Goal: Task Accomplishment & Management: Complete application form

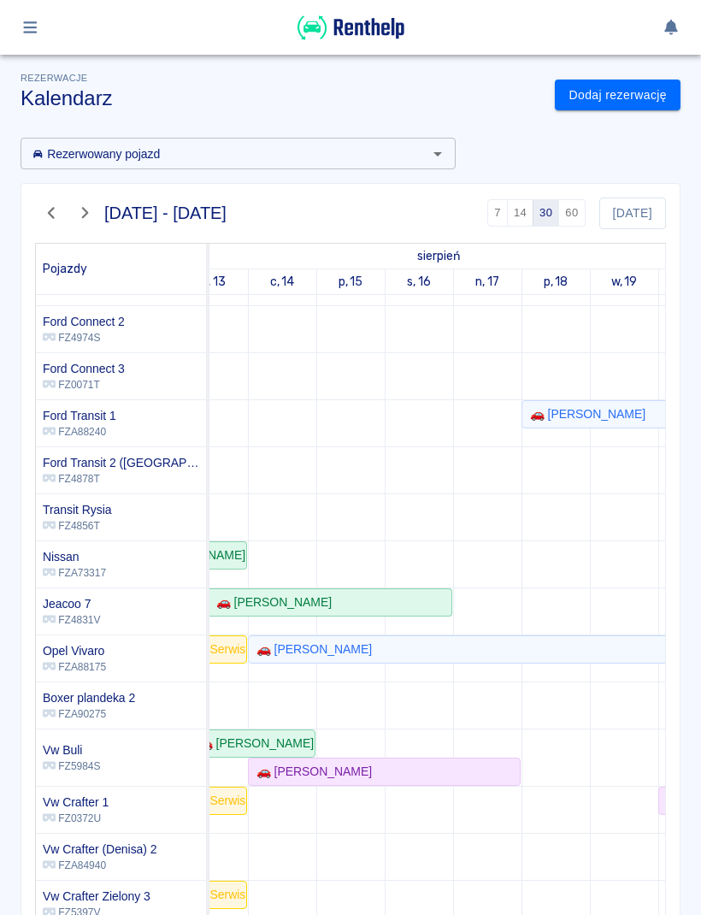
scroll to position [0, 157]
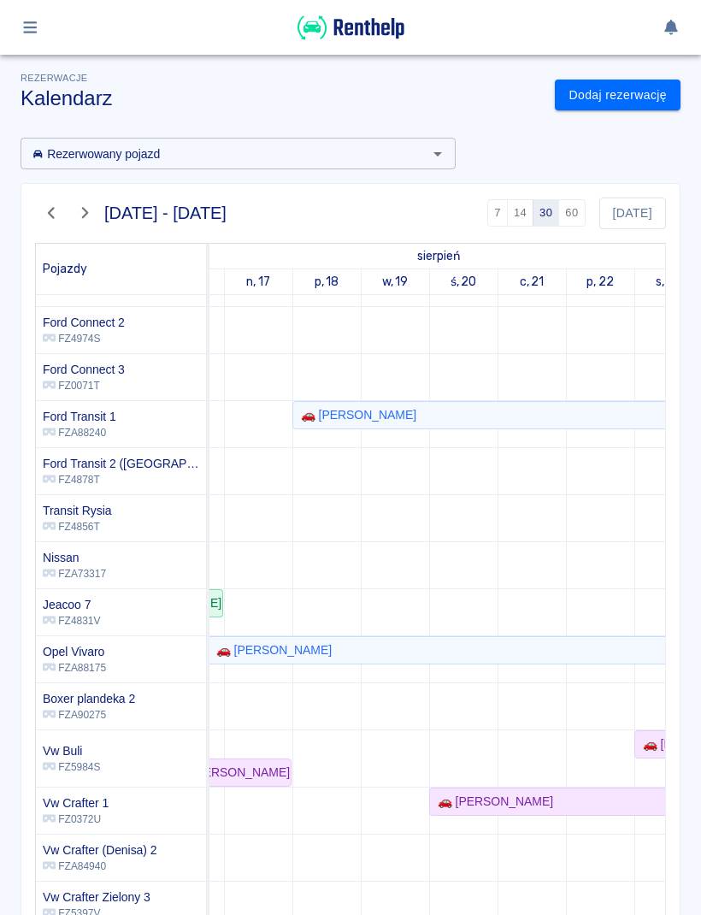
click at [10, 808] on div "[DATE] - [DATE] 7 14 30 60 [DATE] Pojazdy sierpień wrzesień w, 12 ś, 13 c, 14 p…" at bounding box center [344, 559] width 674 height 780
click at [649, 98] on link "Dodaj rezerwację" at bounding box center [618, 96] width 126 height 32
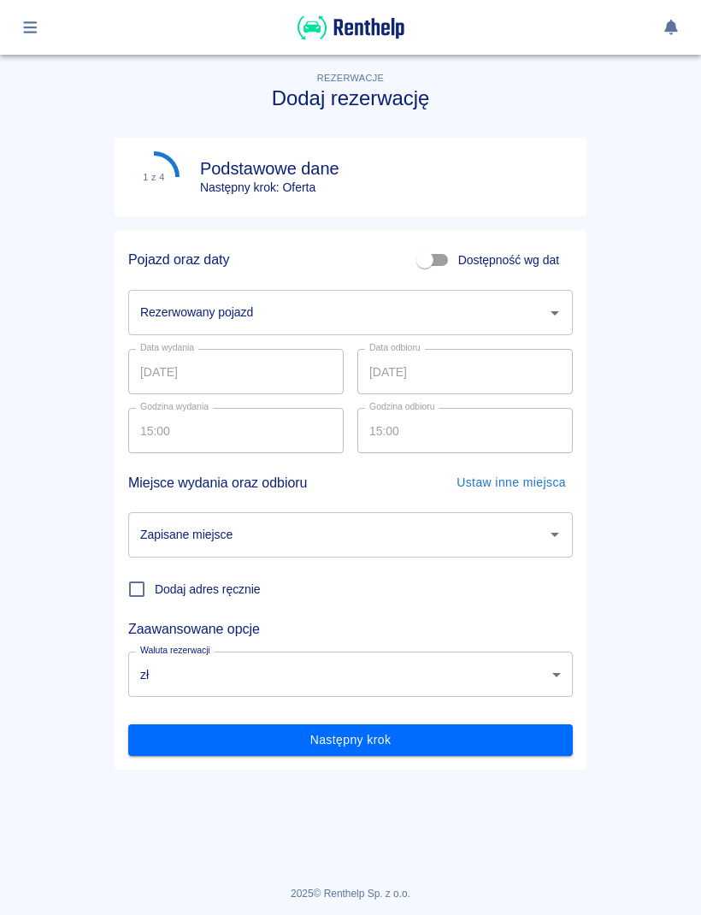
click at [529, 316] on input "Rezerwowany pojazd" at bounding box center [338, 313] width 404 height 30
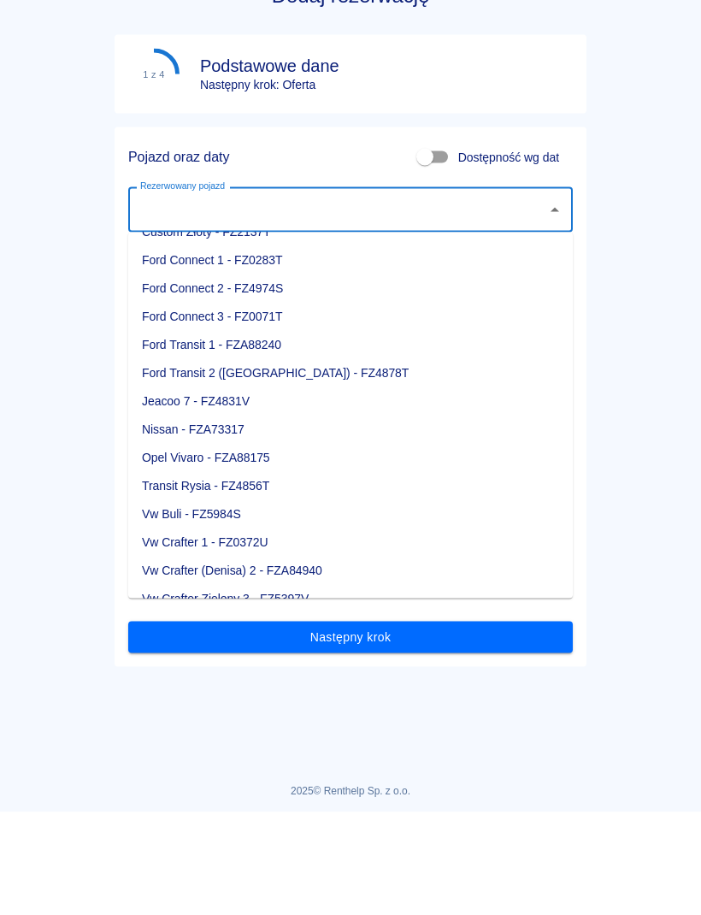
scroll to position [105, 0]
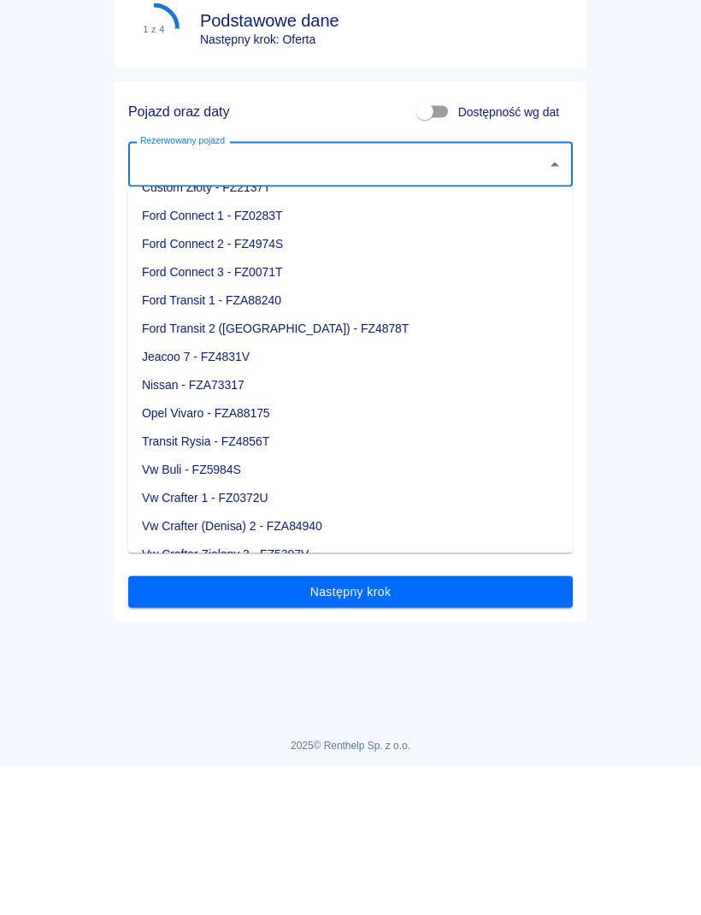
click at [258, 632] on li "Vw Crafter 1 - FZ0372U" at bounding box center [350, 646] width 445 height 28
type input "Vw Crafter 1 - FZ0372U"
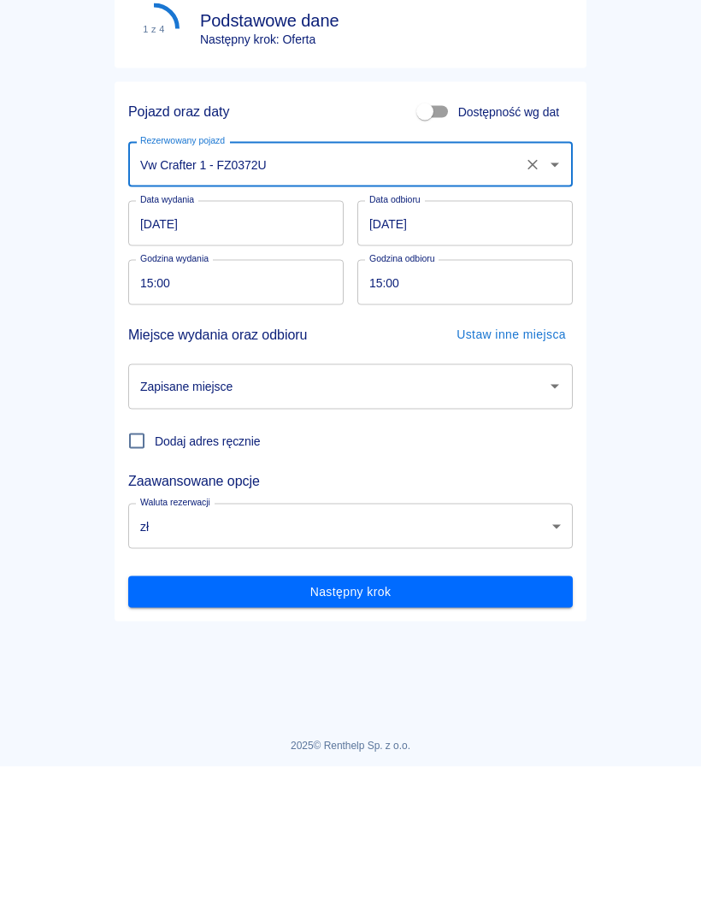
click at [298, 349] on input "[DATE]" at bounding box center [236, 371] width 216 height 45
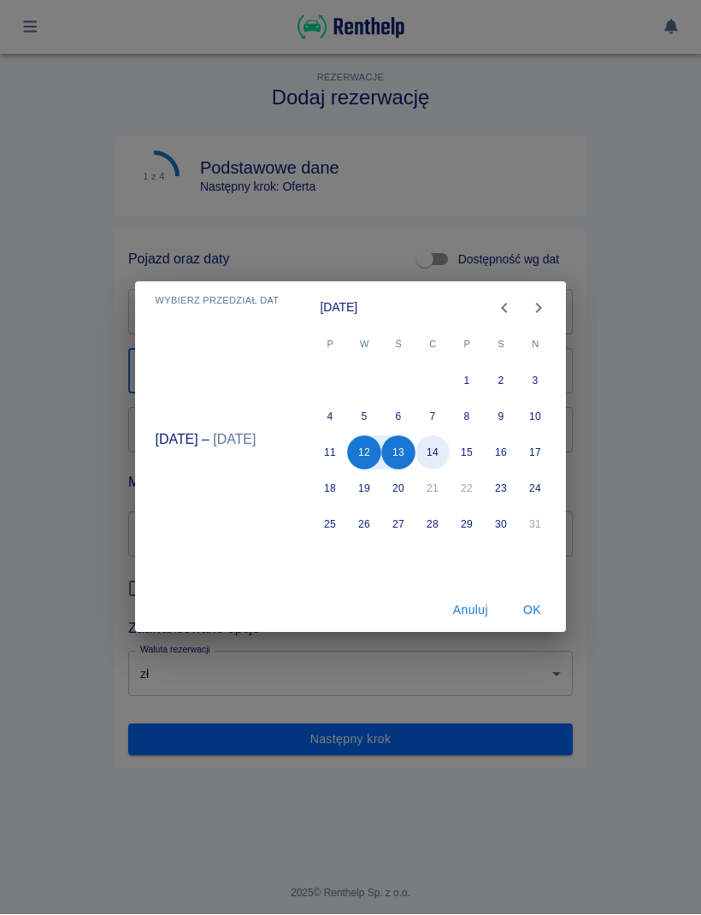
click at [440, 454] on button "14" at bounding box center [434, 453] width 34 height 34
type input "[DATE]"
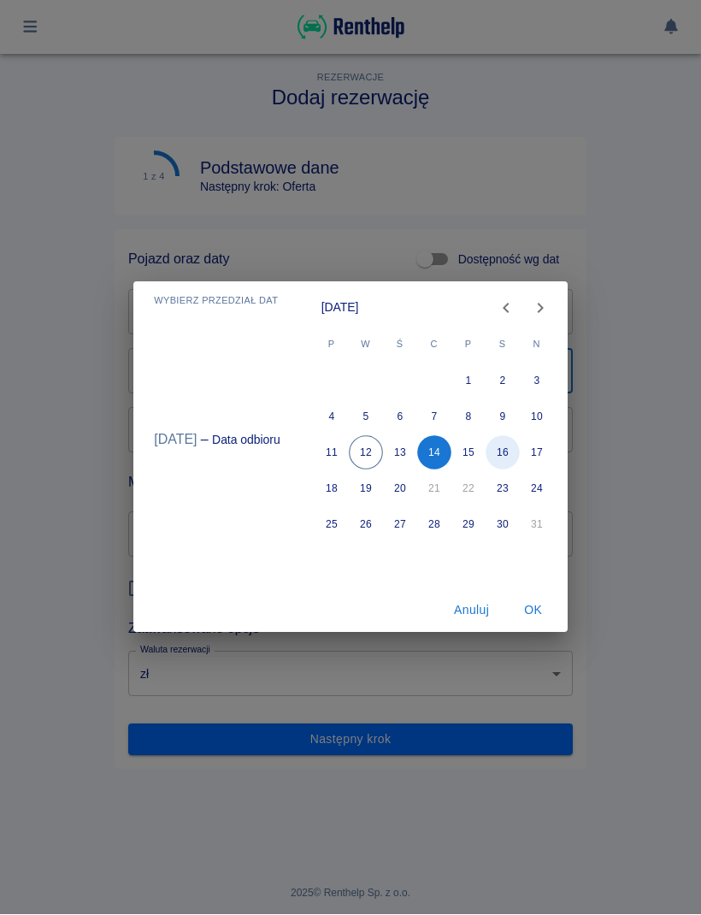
click at [510, 457] on button "16" at bounding box center [503, 453] width 34 height 34
type input "[DATE]"
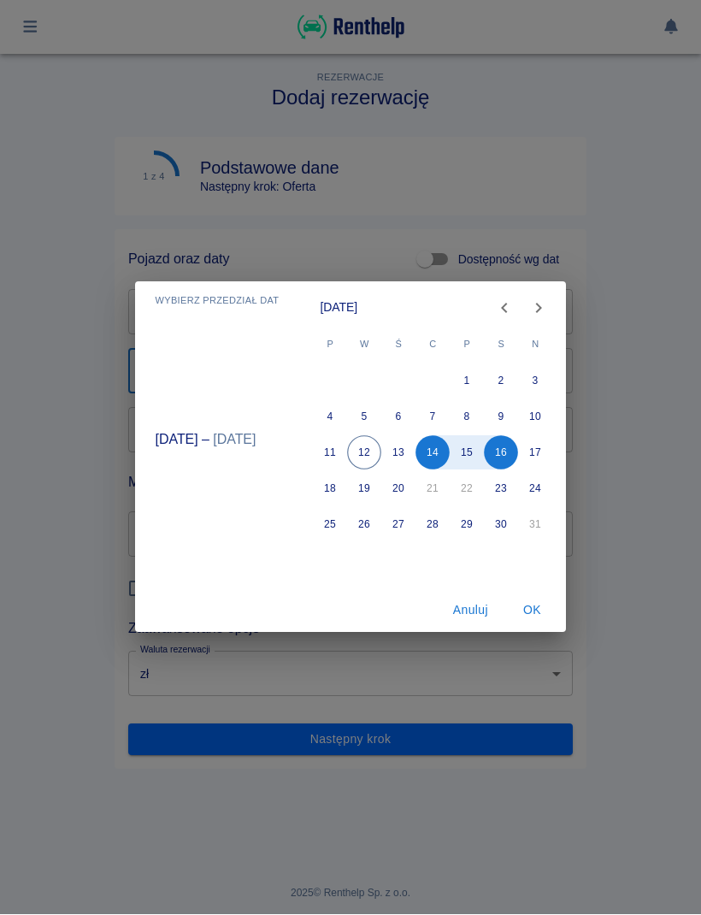
click at [535, 616] on button "OK" at bounding box center [532, 611] width 55 height 32
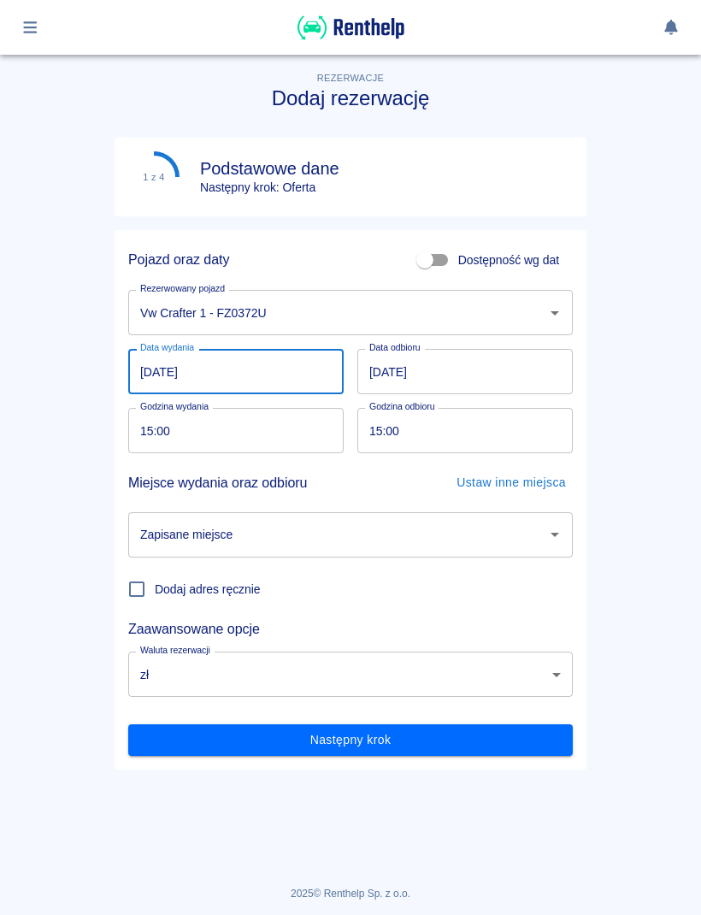
click at [506, 546] on input "Zapisane miejsce" at bounding box center [338, 535] width 404 height 30
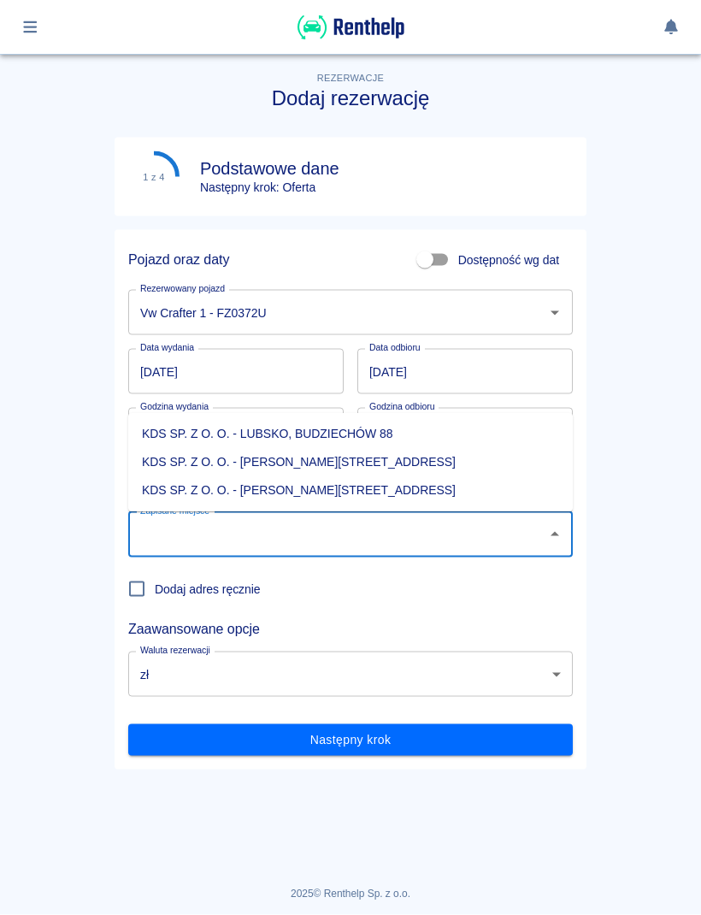
click at [384, 497] on li "KDS SP. Z O. O. - [PERSON_NAME][STREET_ADDRESS]" at bounding box center [350, 491] width 445 height 28
type input "KDS SP. Z O. O. - [PERSON_NAME][STREET_ADDRESS]"
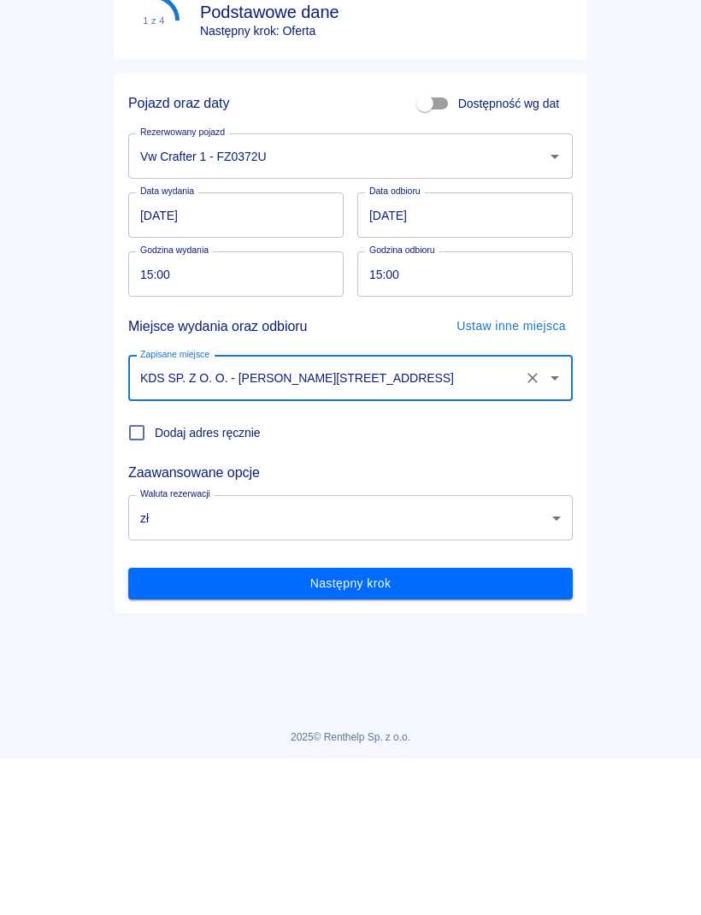
click at [506, 724] on button "Następny krok" at bounding box center [350, 740] width 445 height 32
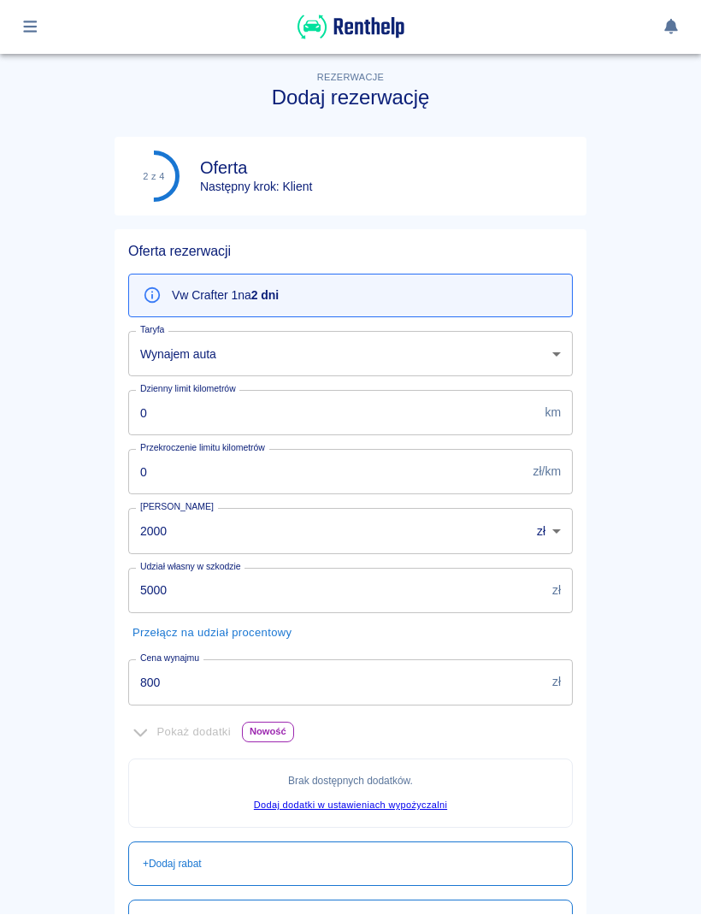
click at [491, 681] on input "800" at bounding box center [336, 682] width 417 height 45
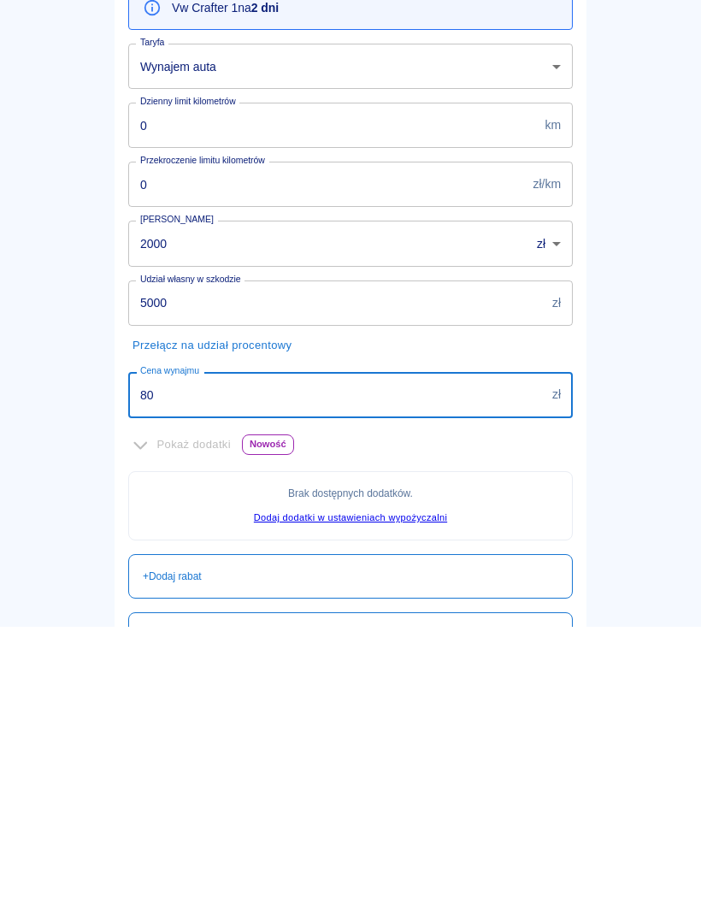
type input "8"
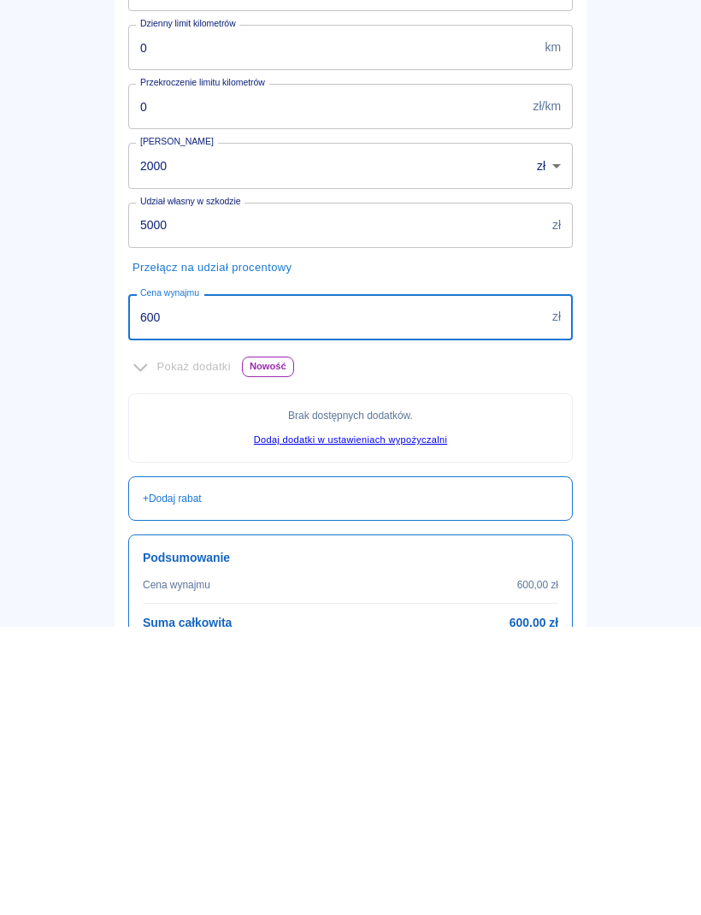
scroll to position [147, 0]
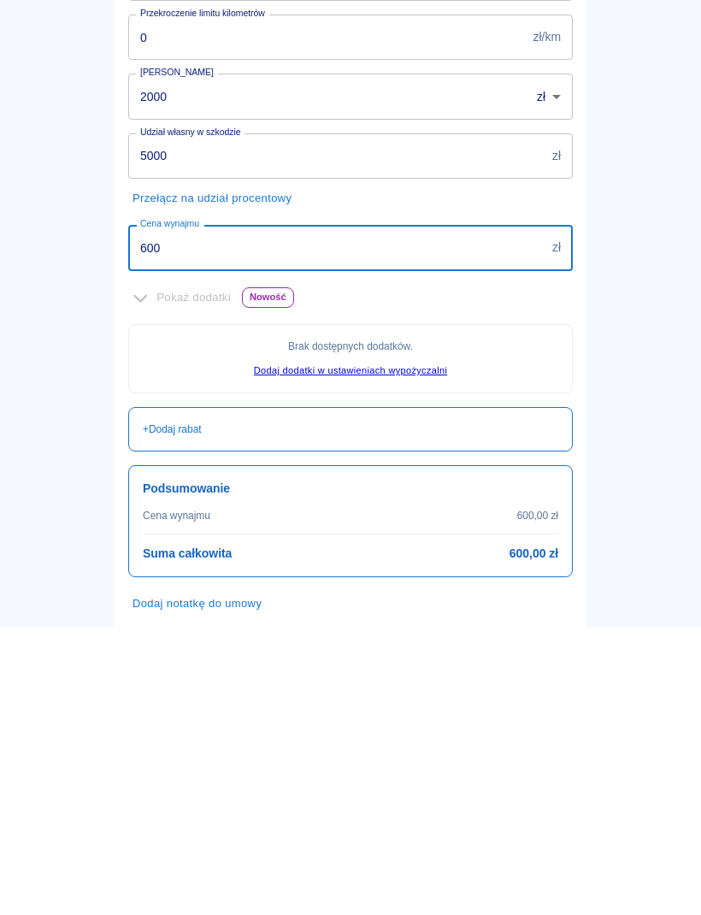
type input "600"
click at [699, 293] on main "Rezerwacje Dodaj rezerwację 2 z 4 Oferta Następny krok: Klient Oferta rezerwacj…" at bounding box center [350, 448] width 701 height 1109
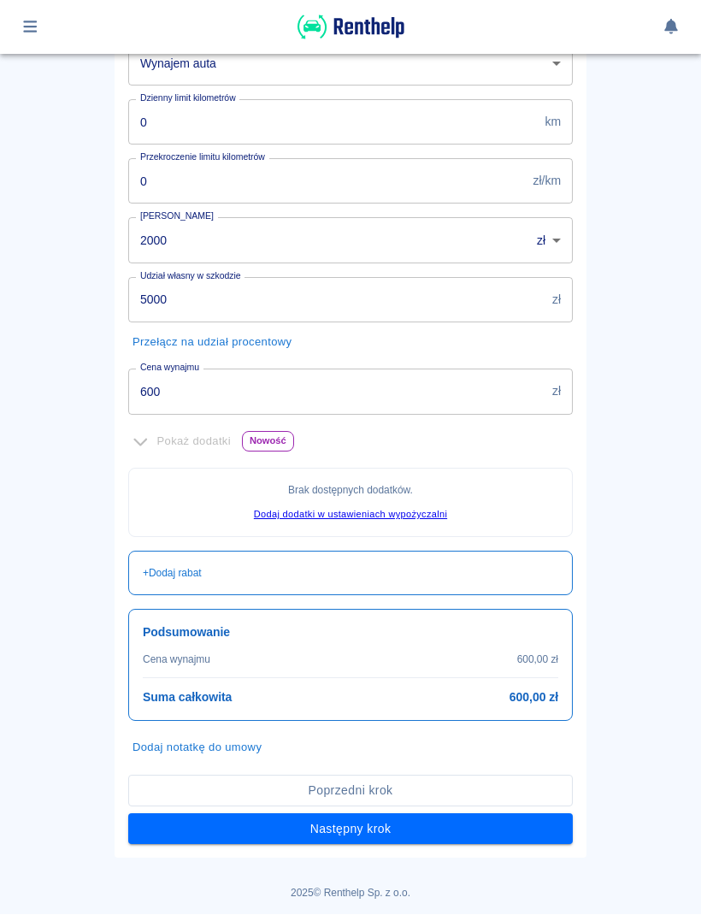
scroll to position [288, 0]
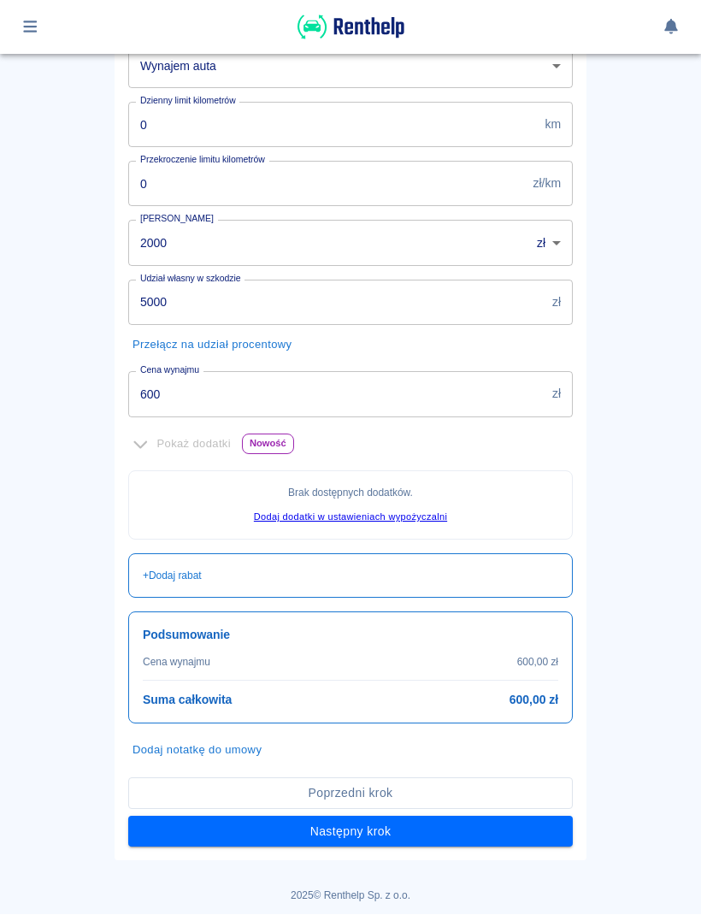
click at [506, 827] on button "Następny krok" at bounding box center [350, 833] width 445 height 32
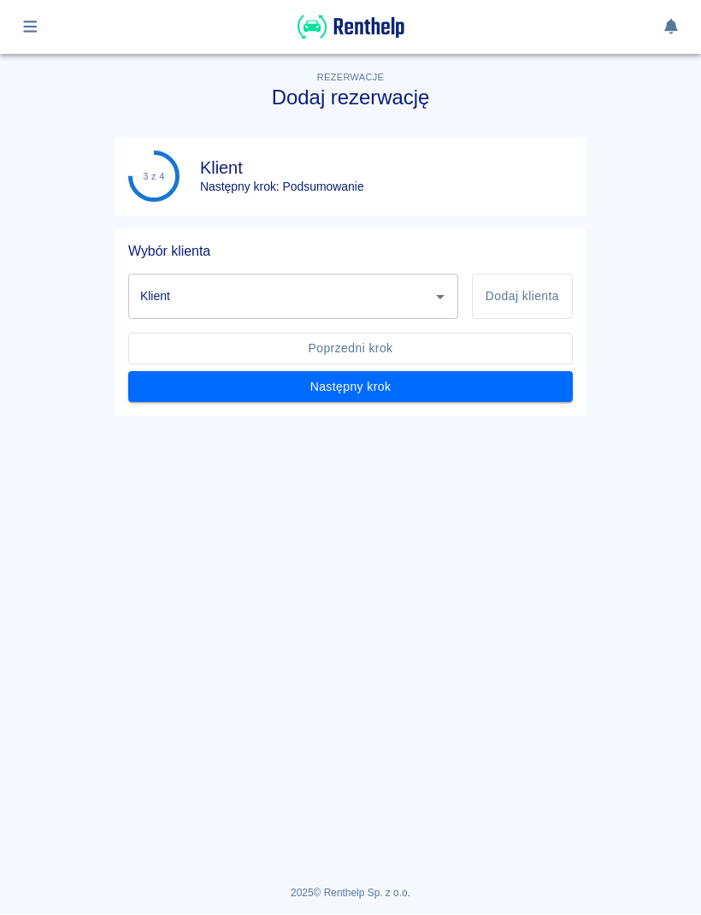
scroll to position [0, 0]
click at [422, 308] on input "Klient" at bounding box center [280, 297] width 289 height 30
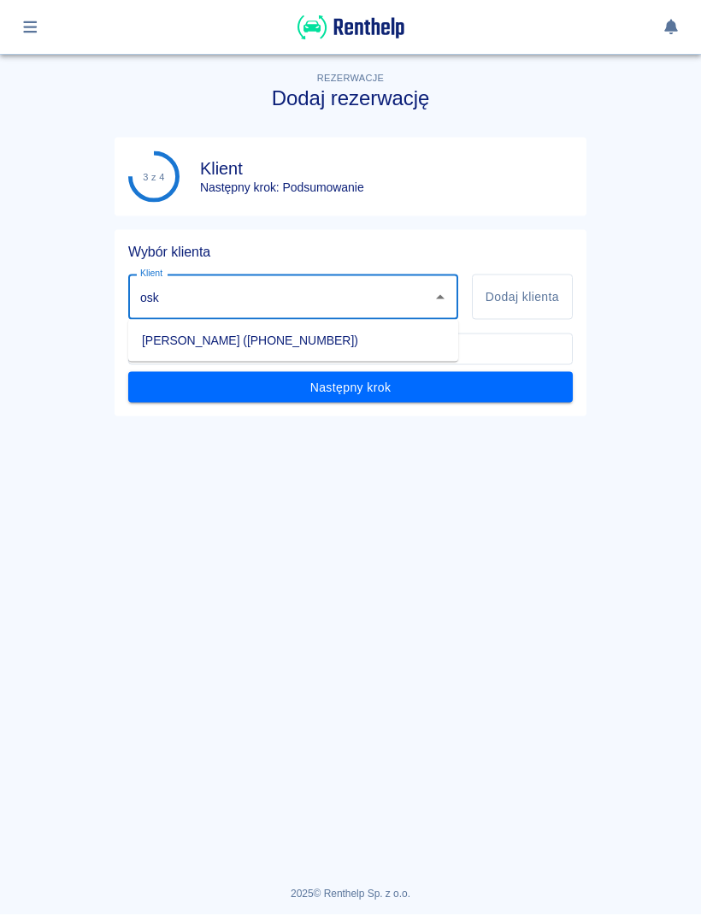
click at [399, 337] on li "[PERSON_NAME] ([PHONE_NUMBER])" at bounding box center [293, 341] width 330 height 28
type input "[PERSON_NAME] ([PHONE_NUMBER])"
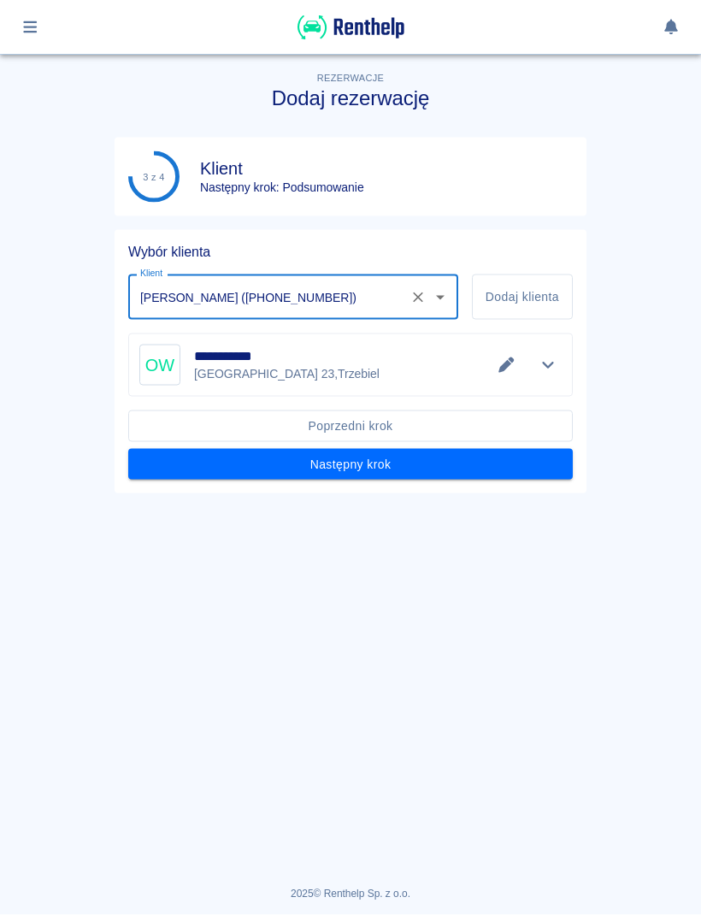
click at [447, 463] on button "Następny krok" at bounding box center [350, 465] width 445 height 32
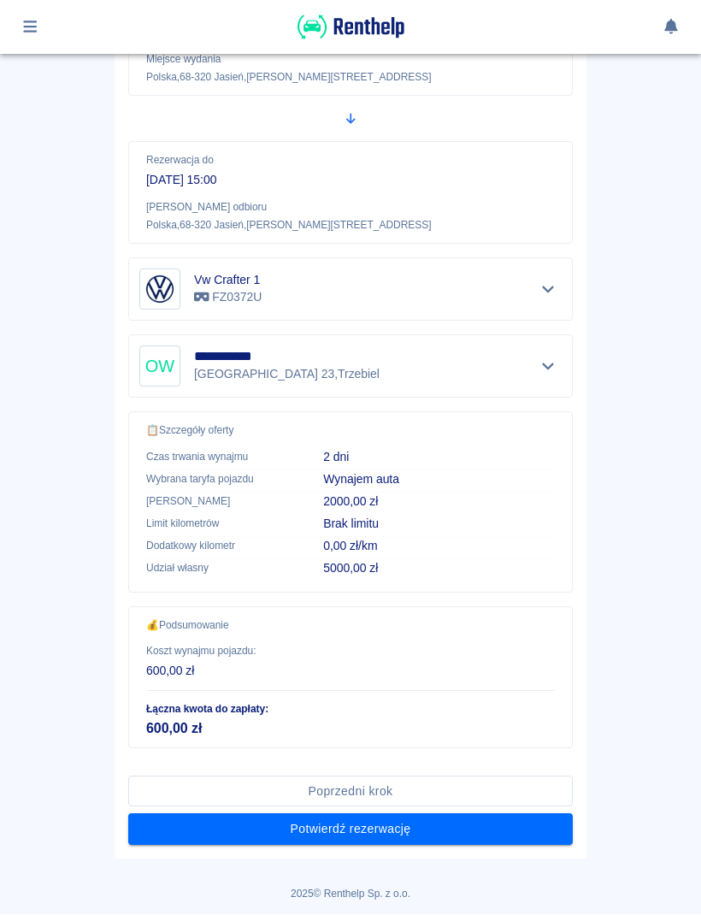
scroll to position [279, 0]
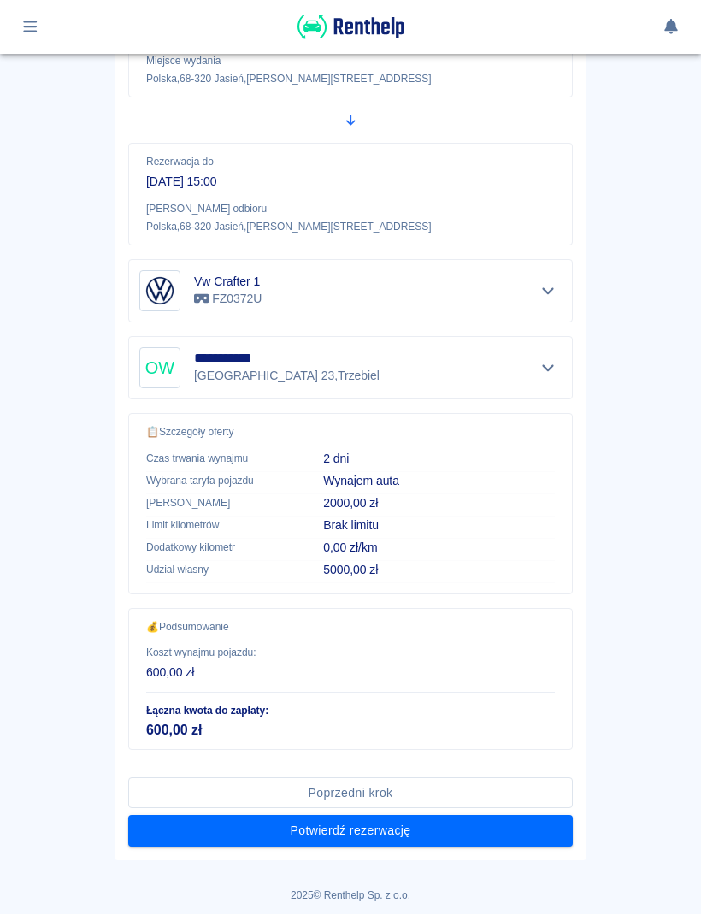
click at [504, 839] on button "Potwierdź rezerwację" at bounding box center [350, 832] width 445 height 32
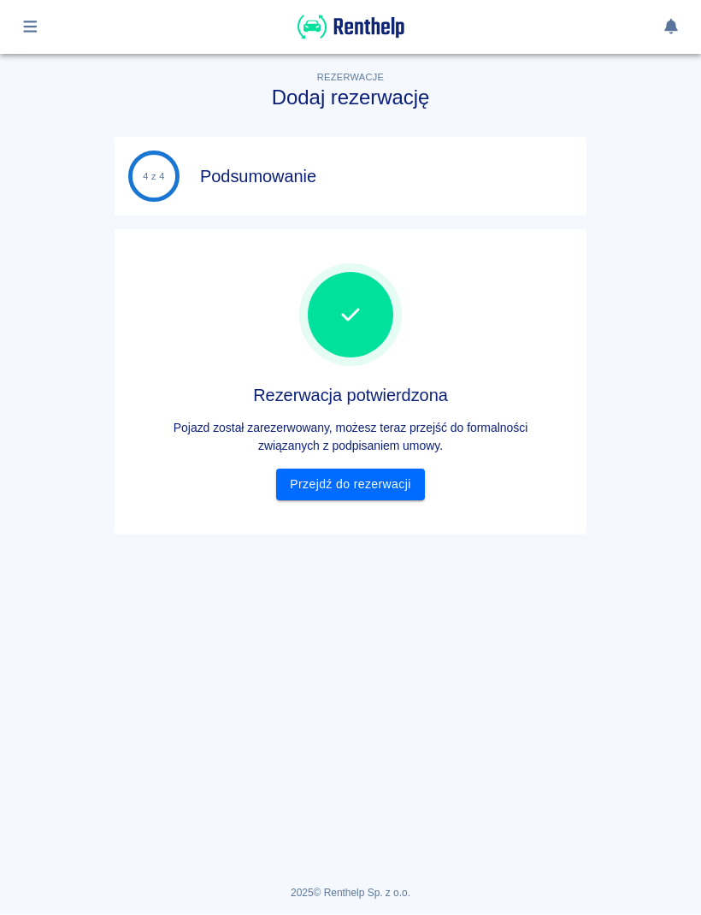
scroll to position [0, 0]
click at [393, 493] on link "Przejdź do rezerwacji" at bounding box center [350, 486] width 148 height 32
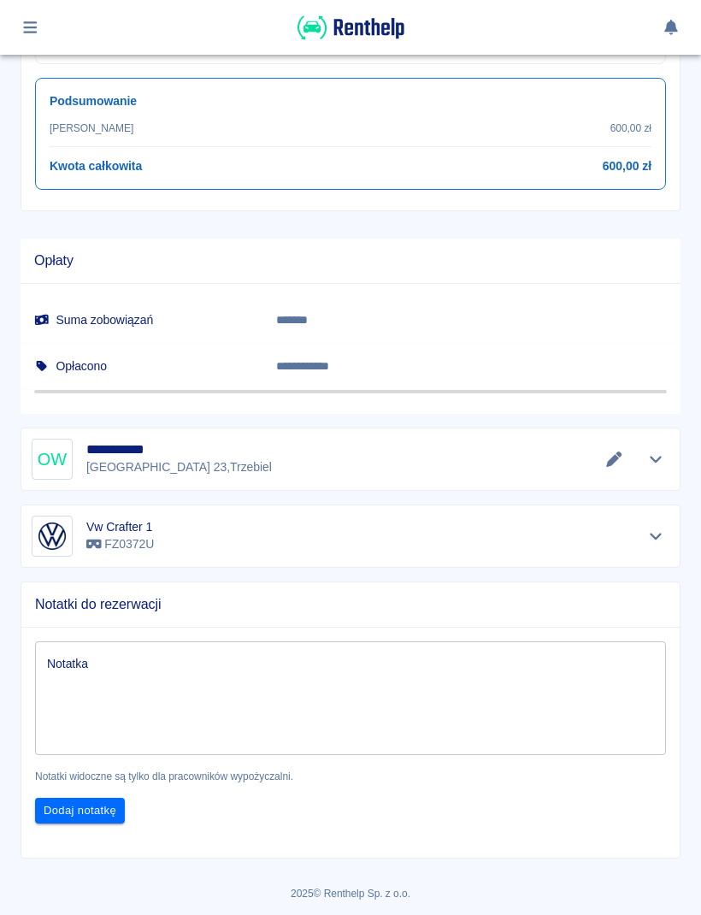
scroll to position [799, 0]
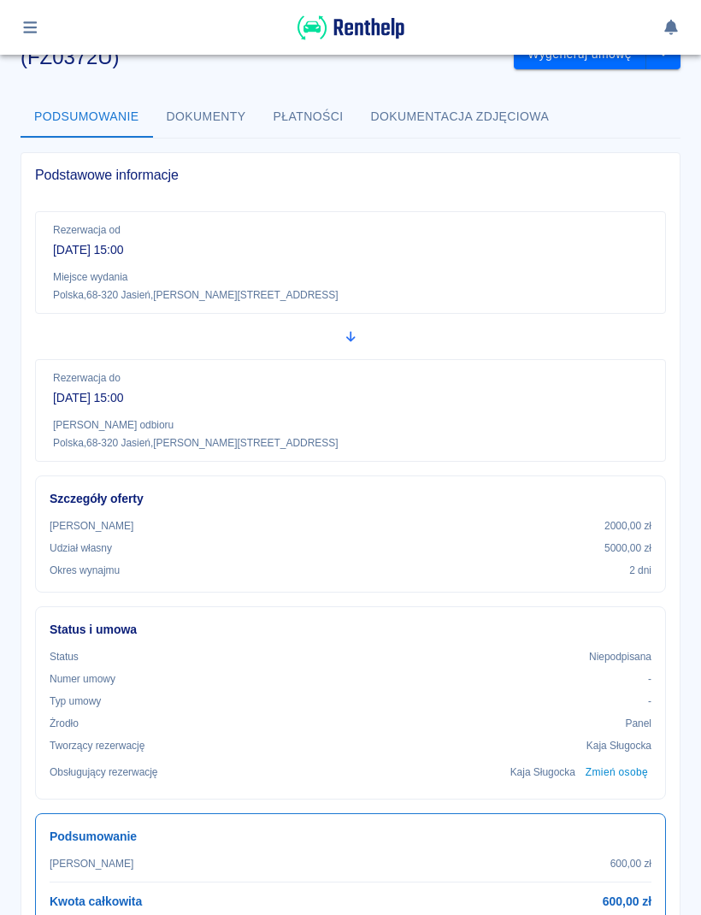
click at [27, 33] on icon "button" at bounding box center [30, 27] width 14 height 12
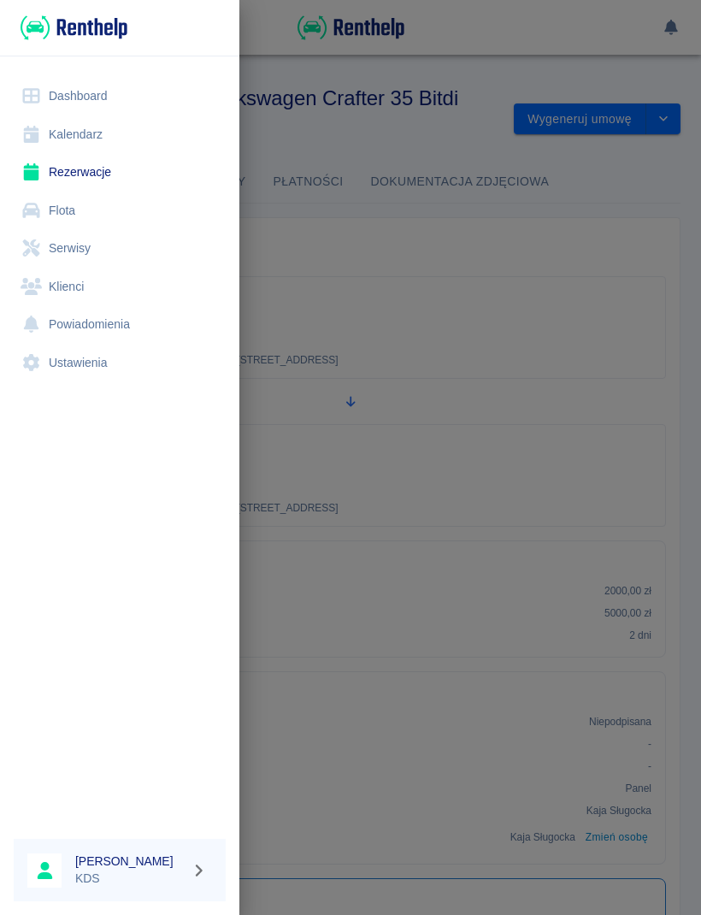
scroll to position [-1, 0]
click at [71, 135] on link "Kalendarz" at bounding box center [120, 134] width 212 height 38
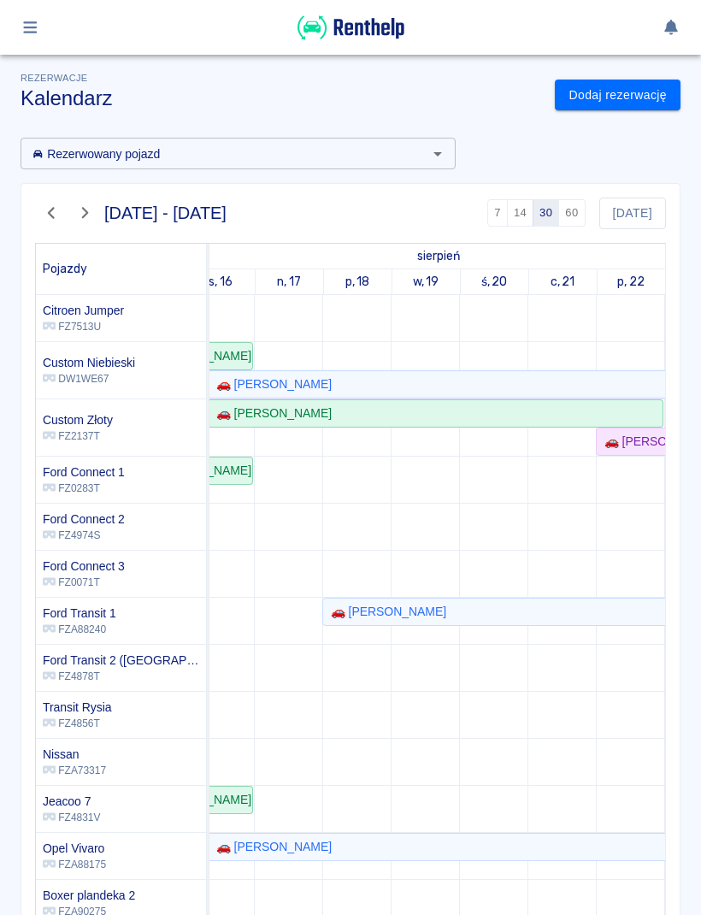
scroll to position [0, 298]
click at [661, 103] on link "Dodaj rezerwację" at bounding box center [618, 96] width 126 height 32
